Goal: Information Seeking & Learning: Learn about a topic

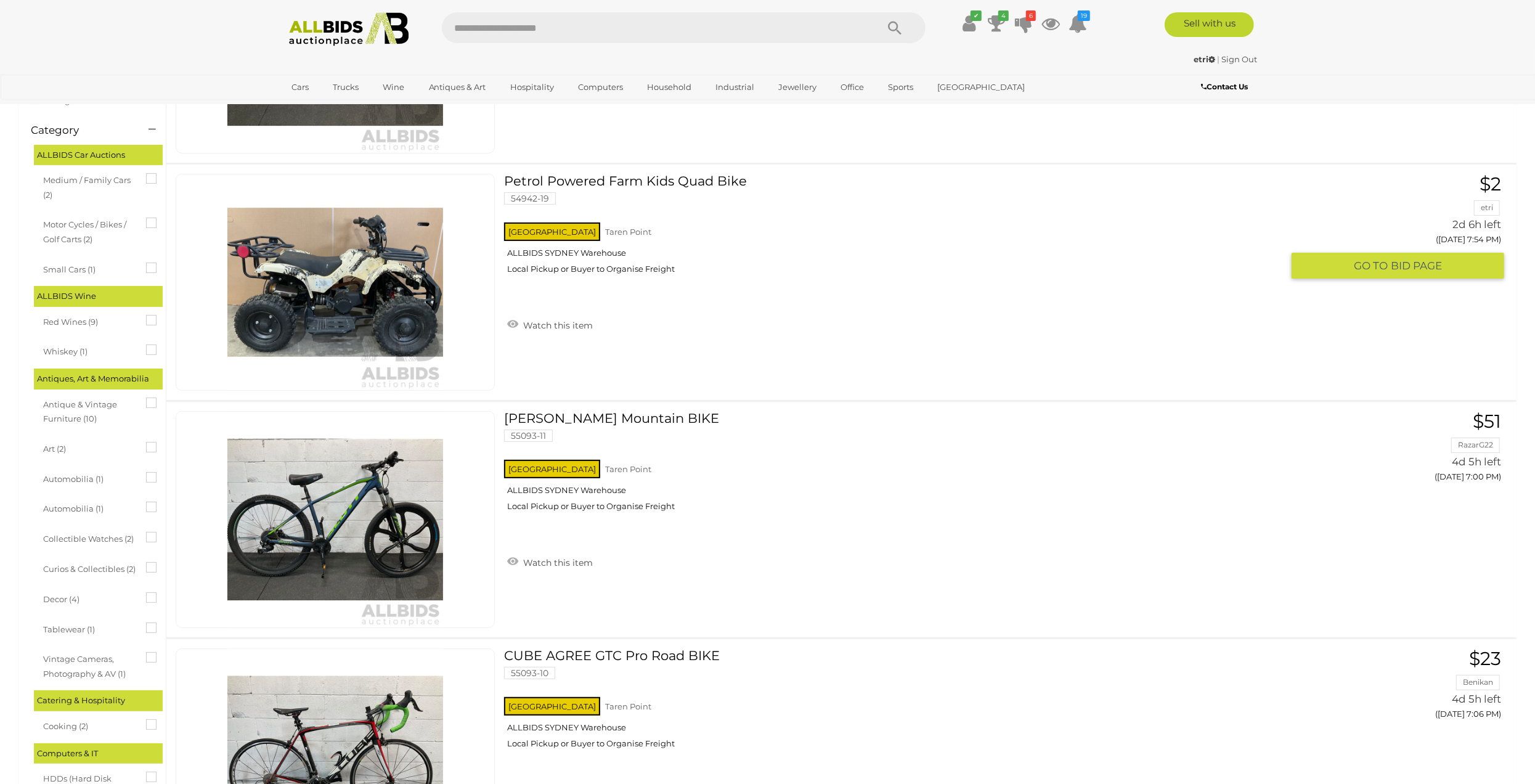
scroll to position [247, 0]
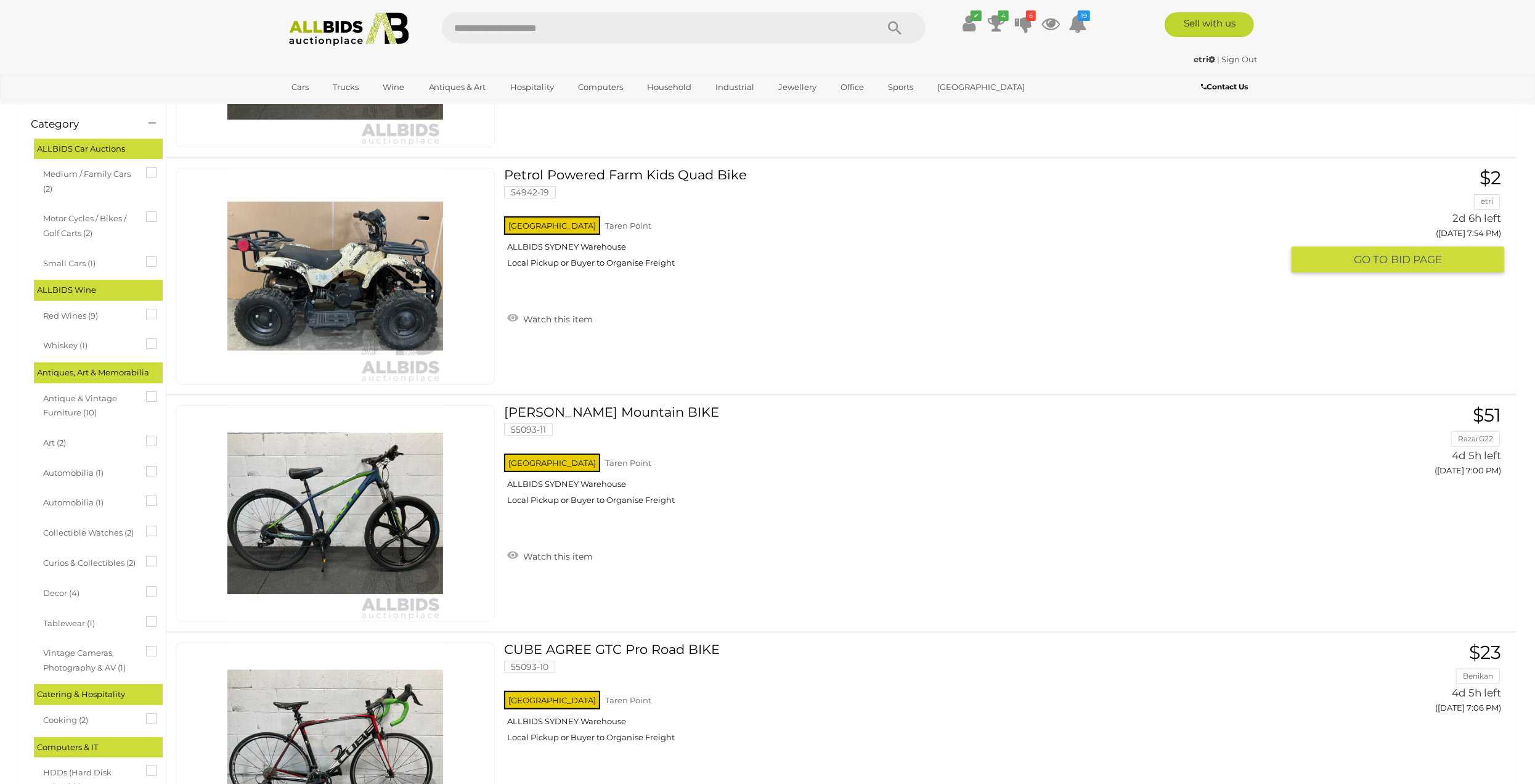
click at [364, 300] on img at bounding box center [335, 276] width 216 height 216
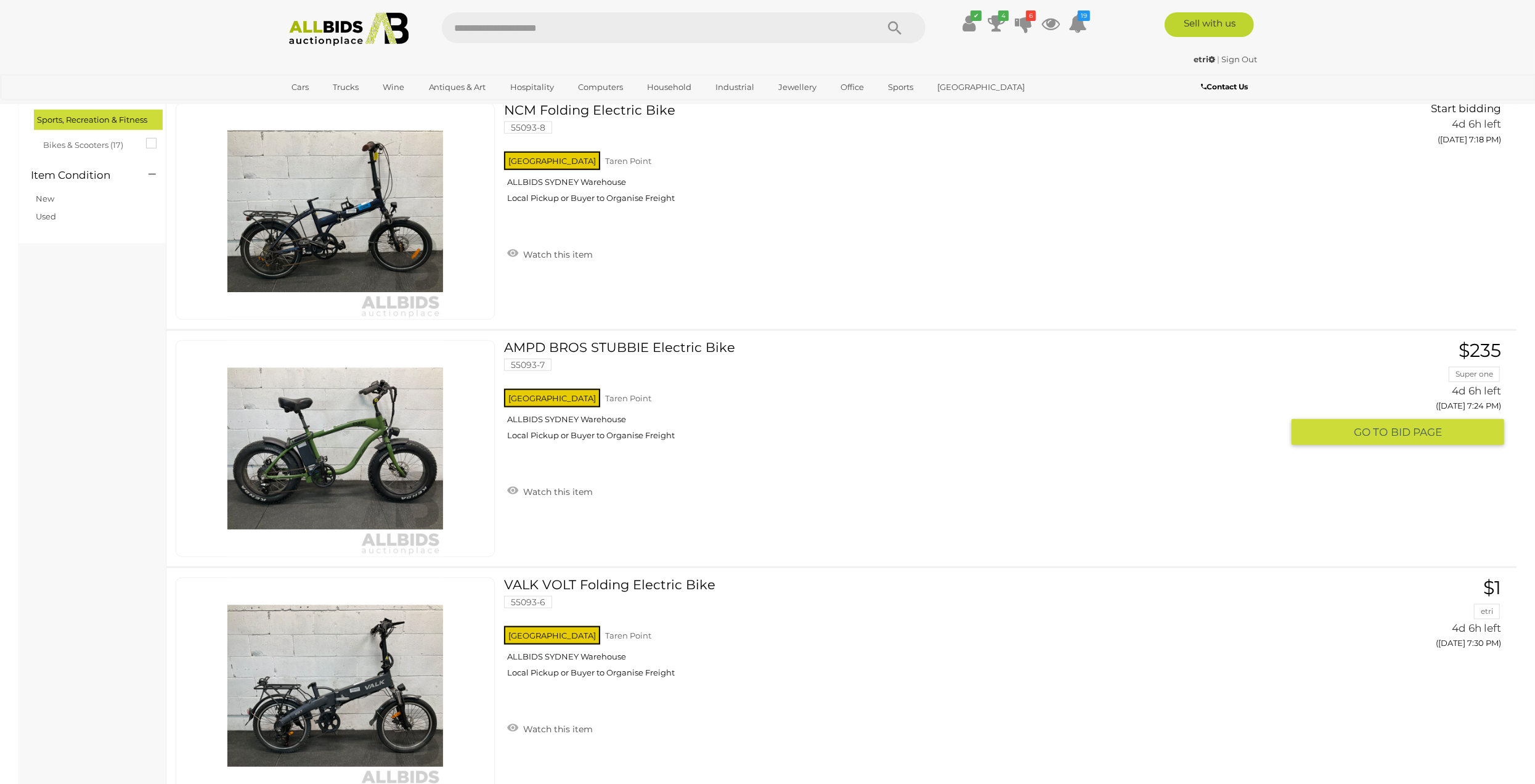
scroll to position [1325, 0]
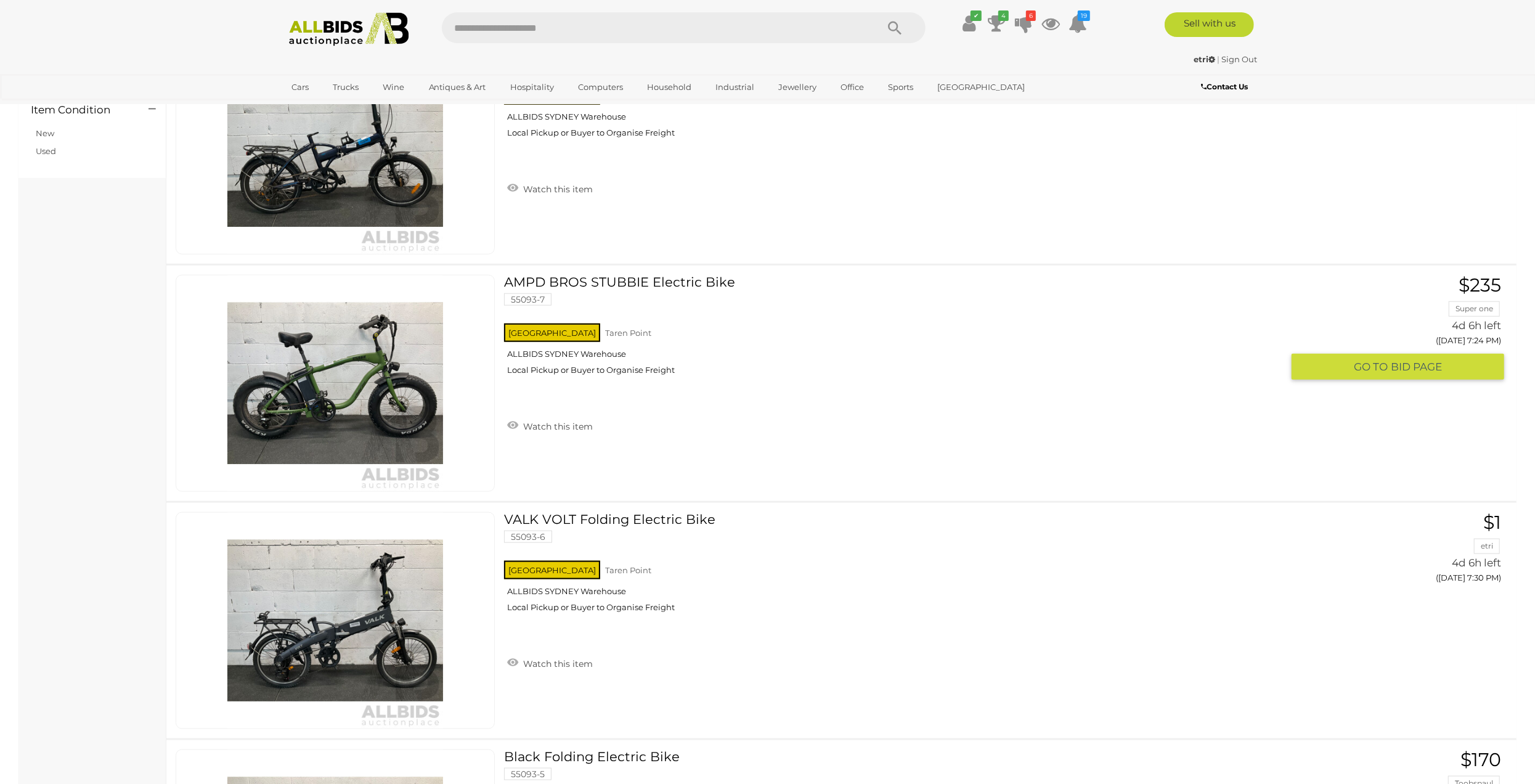
click at [357, 366] on link at bounding box center [335, 383] width 320 height 217
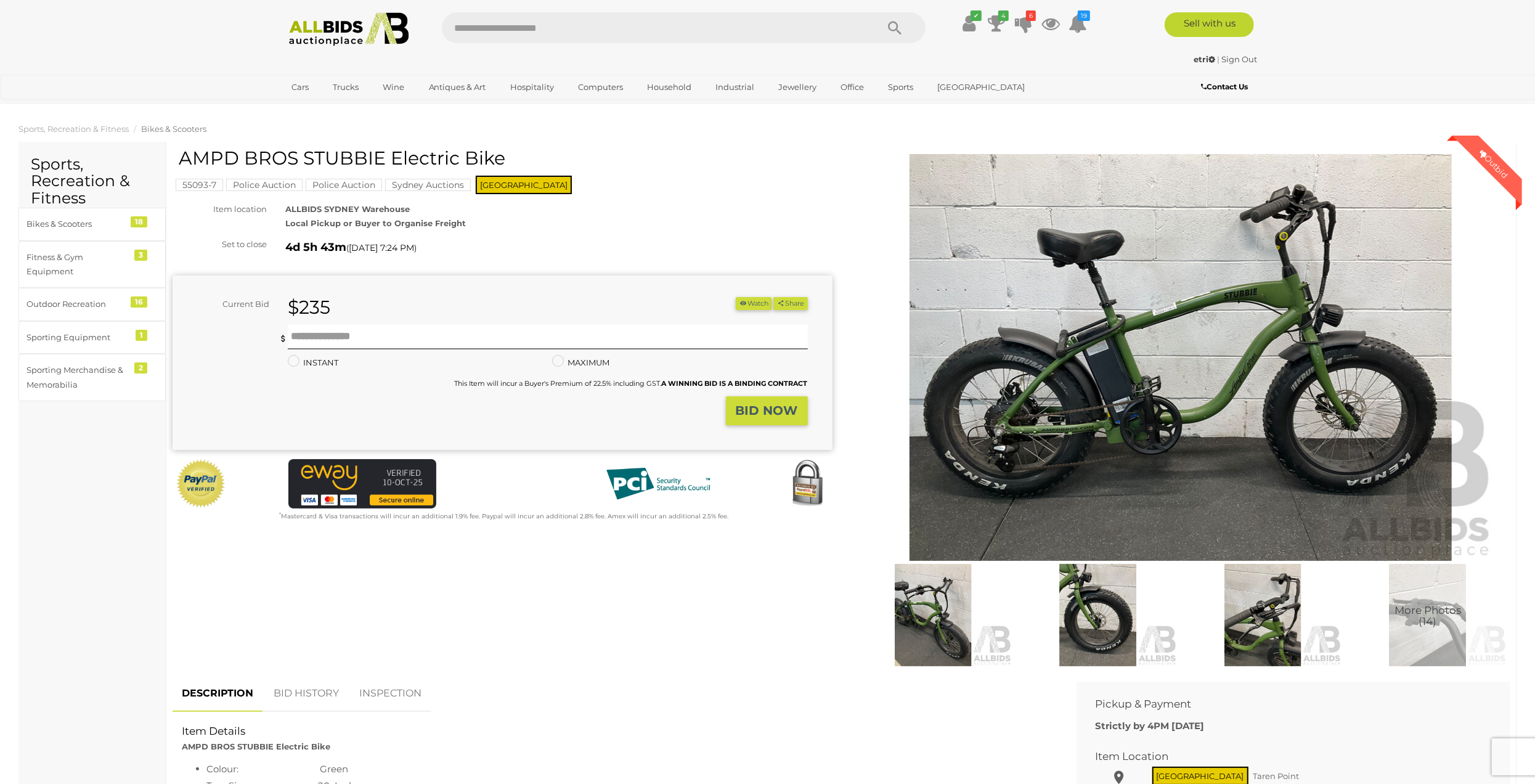
click at [263, 186] on mark "Police Auction" at bounding box center [264, 185] width 77 height 13
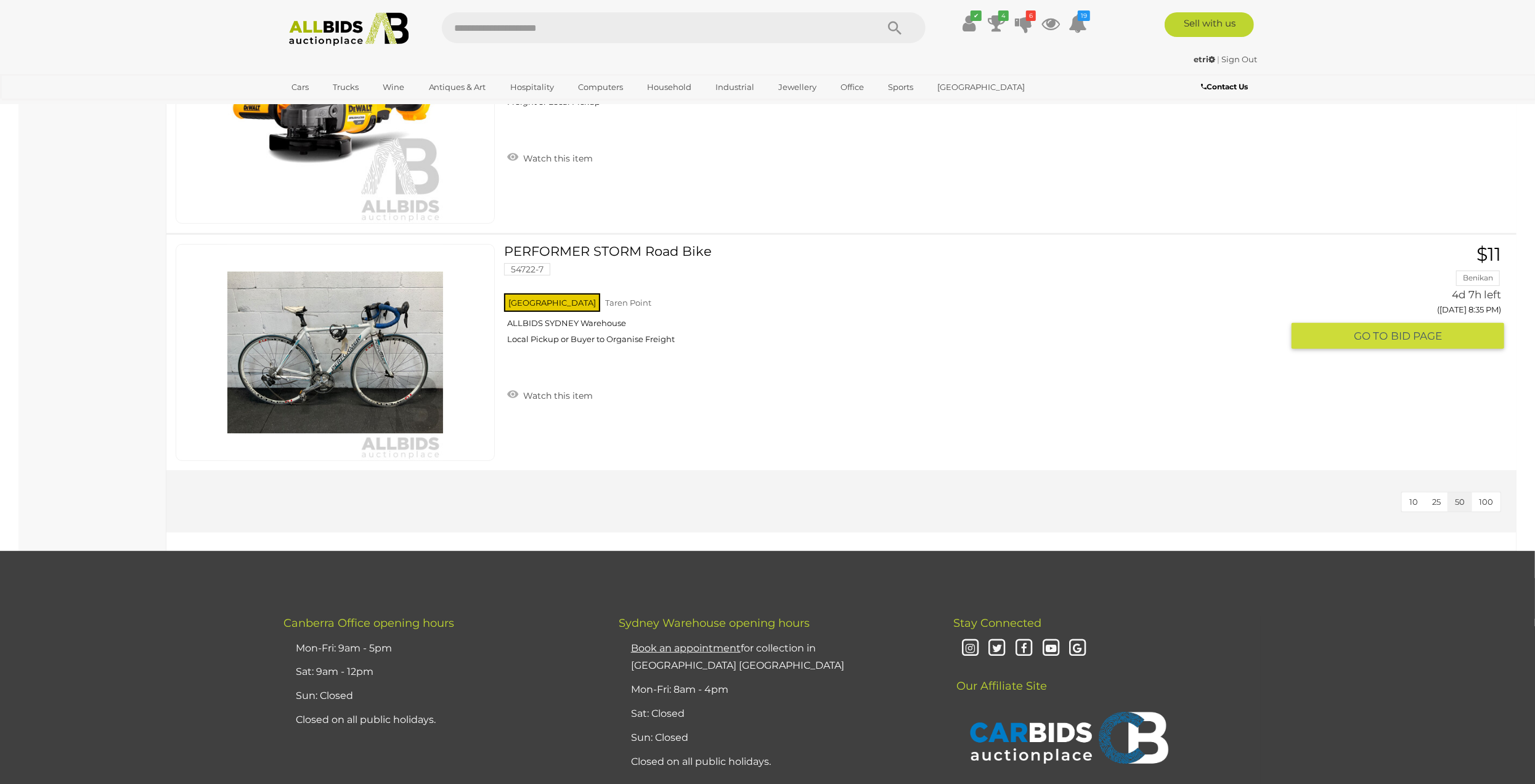
scroll to position [5114, 0]
